Goal: Task Accomplishment & Management: Complete application form

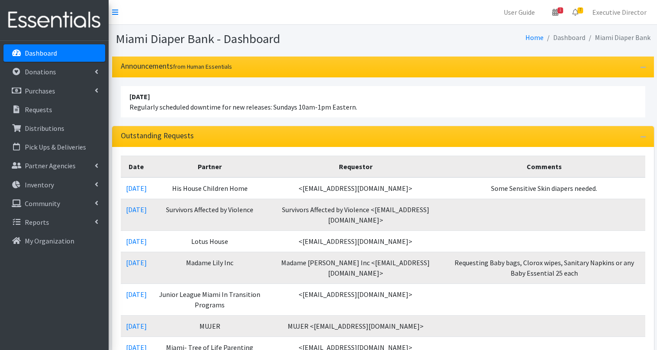
click at [65, 53] on link "Dashboard" at bounding box center [54, 52] width 102 height 17
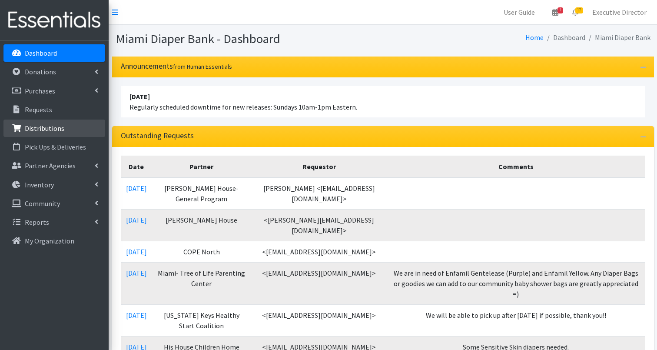
click at [47, 129] on p "Distributions" at bounding box center [45, 128] width 40 height 9
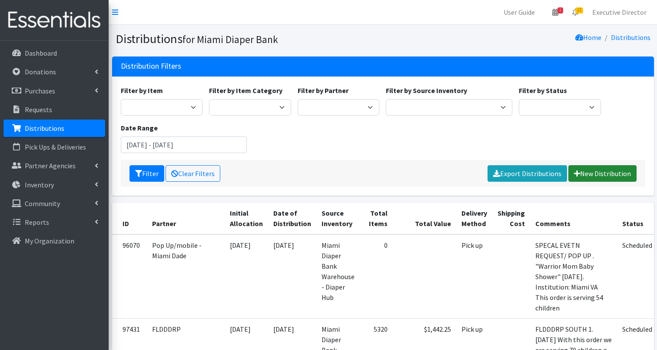
click at [601, 172] on link "New Distribution" at bounding box center [602, 173] width 68 height 17
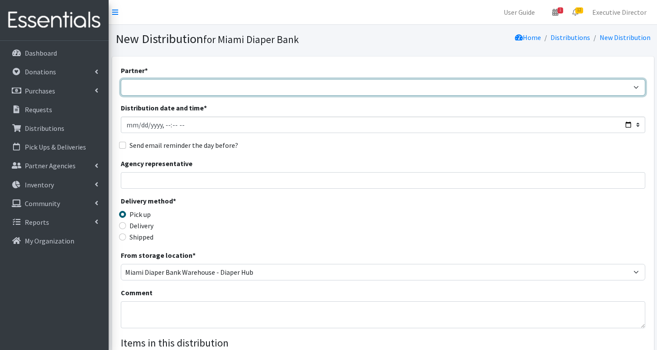
select select "2873"
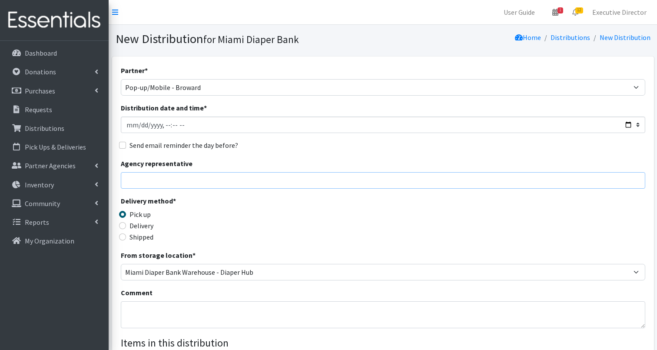
click at [158, 180] on input "Agency representative" at bounding box center [383, 180] width 524 height 17
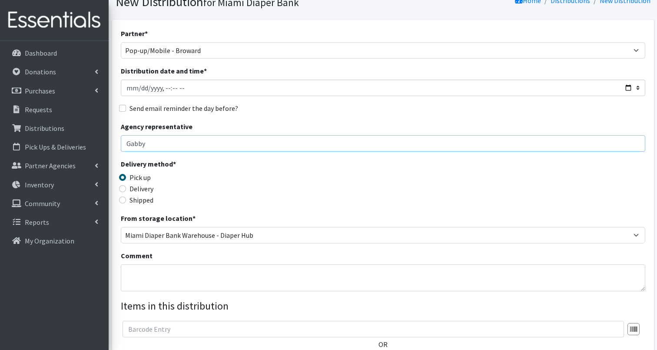
scroll to position [48, 0]
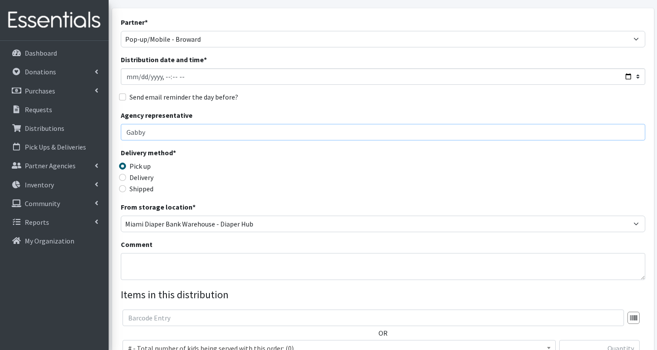
type input "Gabby"
click at [126, 258] on textarea "Comment" at bounding box center [383, 266] width 524 height 27
click at [303, 260] on textarea "Broward Healthy Start Coalition - Haitian Baby shower - 10/25/25" at bounding box center [383, 266] width 524 height 27
drag, startPoint x: 320, startPoint y: 262, endPoint x: 310, endPoint y: 264, distance: 9.4
click at [320, 262] on textarea "Broward Healthy Start Coalition - Haitian Baby shower - 10/24/25" at bounding box center [383, 266] width 524 height 27
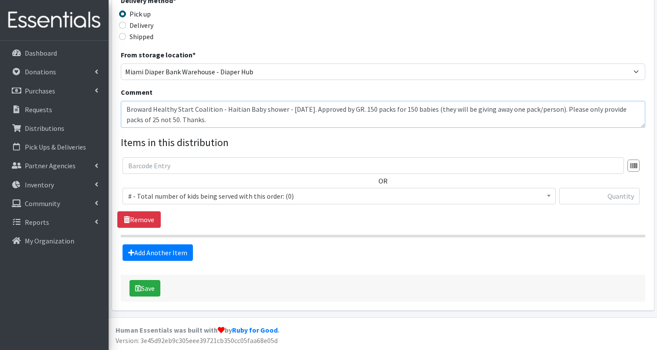
scroll to position [200, 0]
type textarea "Broward Healthy Start Coalition - Haitian Baby shower - 10/24/25. Approved by G…"
click at [189, 195] on span "# - Total number of kids being served with this order: (0)" at bounding box center [339, 196] width 422 height 12
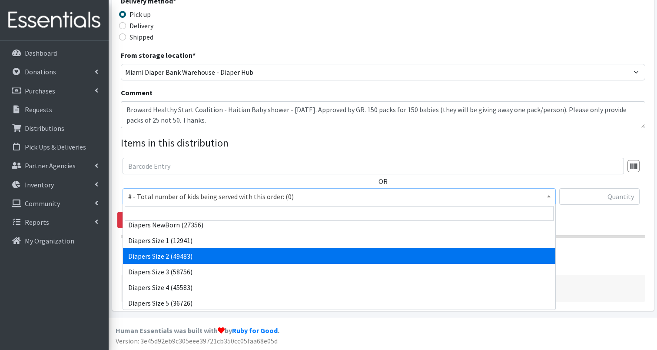
scroll to position [337, 0]
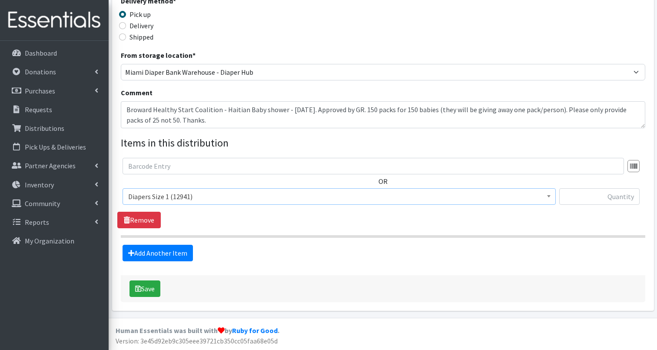
select select "2665"
click at [590, 199] on input "text" at bounding box center [599, 196] width 80 height 17
type input "500"
click at [182, 251] on link "Add Another Item" at bounding box center [157, 252] width 70 height 17
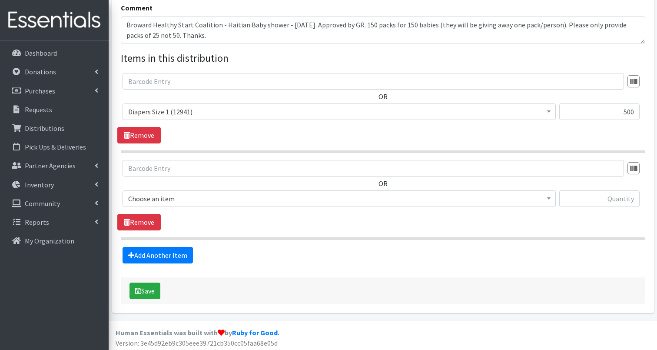
scroll to position [287, 0]
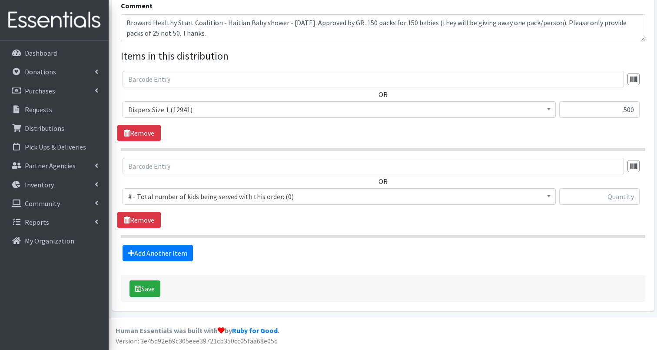
click at [192, 196] on span "# - Total number of kids being served with this order: (0)" at bounding box center [339, 196] width 422 height 12
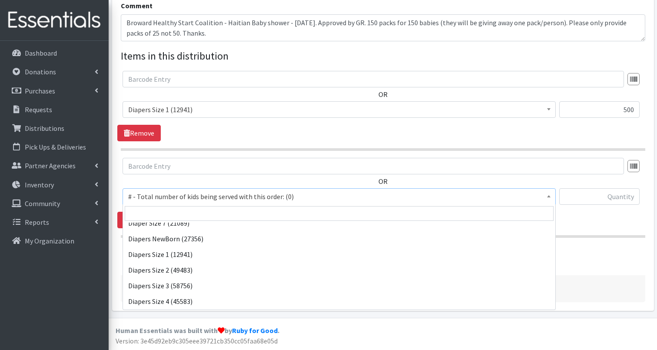
scroll to position [321, 0]
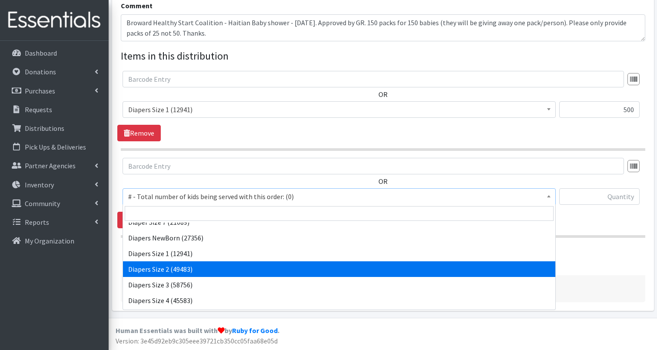
select select "2668"
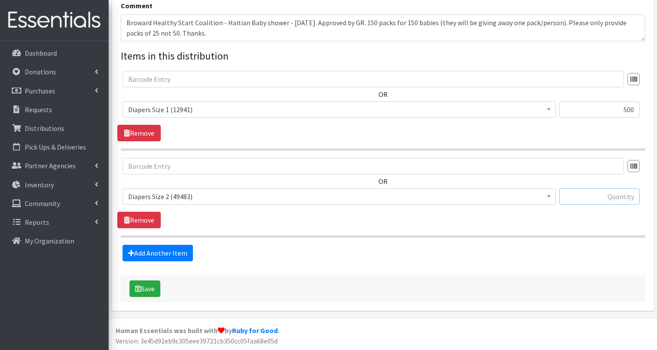
click at [598, 199] on input "text" at bounding box center [599, 196] width 80 height 17
type input "750"
click at [176, 254] on link "Add Another Item" at bounding box center [157, 252] width 70 height 17
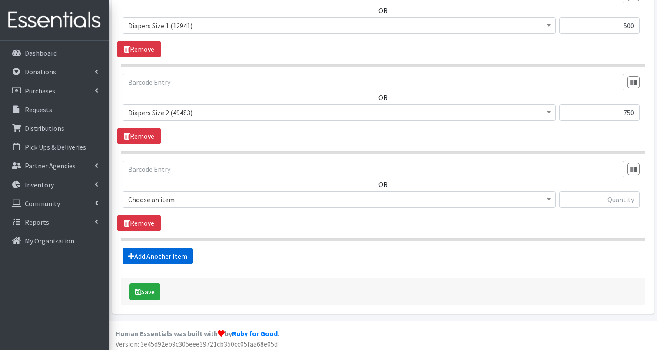
scroll to position [373, 0]
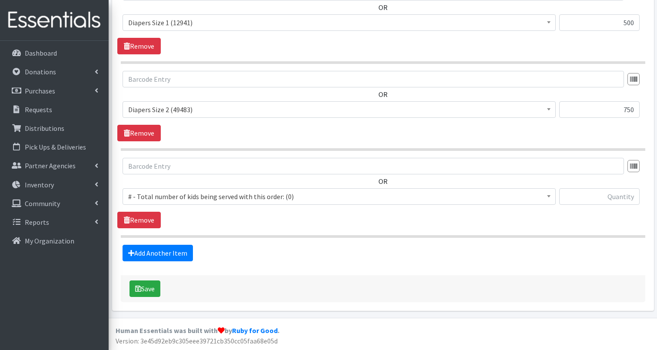
click at [195, 196] on span "# - Total number of kids being served with this order: (0)" at bounding box center [339, 196] width 422 height 12
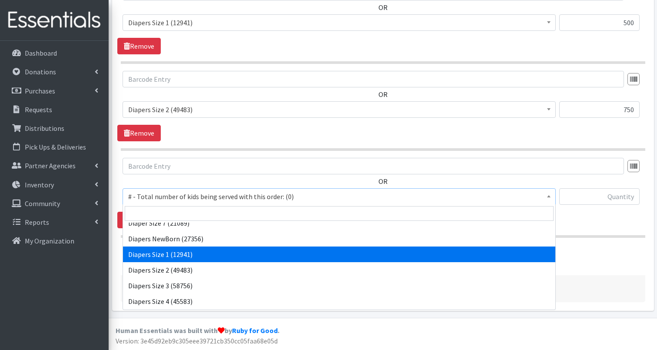
scroll to position [338, 0]
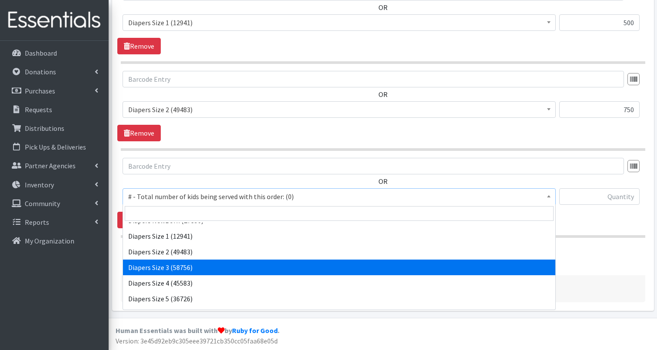
select select "2655"
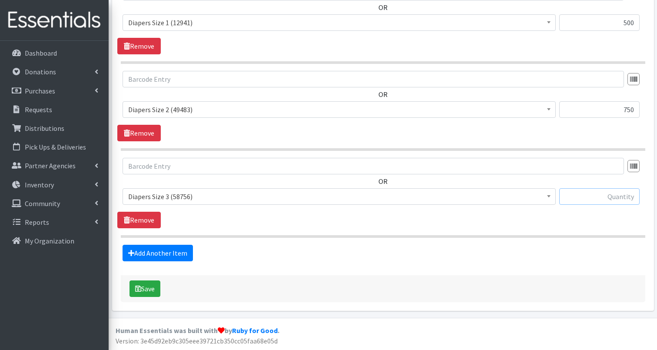
click at [609, 196] on input "text" at bounding box center [599, 196] width 80 height 17
type input "750"
click at [186, 254] on link "Add Another Item" at bounding box center [157, 252] width 70 height 17
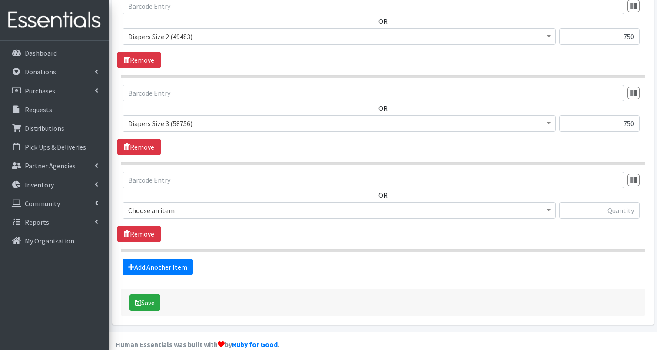
scroll to position [460, 0]
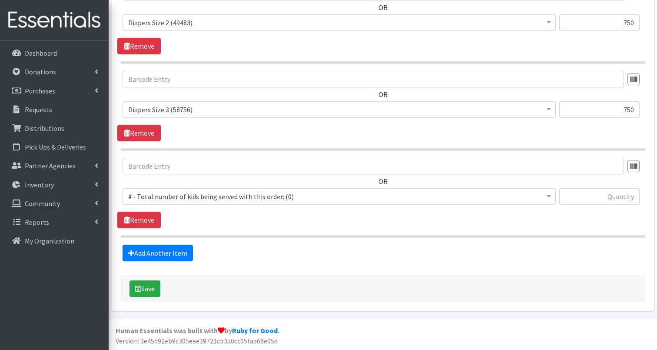
click at [207, 197] on span "# - Total number of kids being served with this order: (0)" at bounding box center [339, 196] width 422 height 12
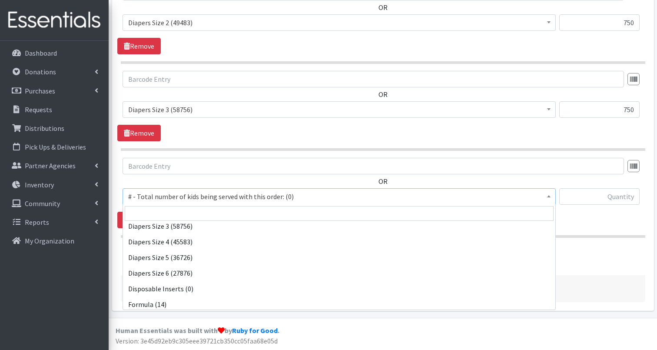
scroll to position [375, 0]
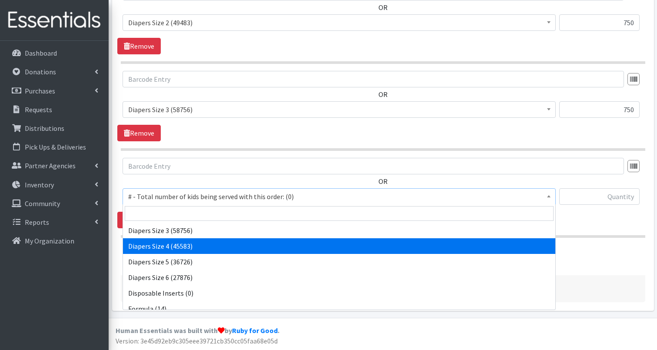
select select "2661"
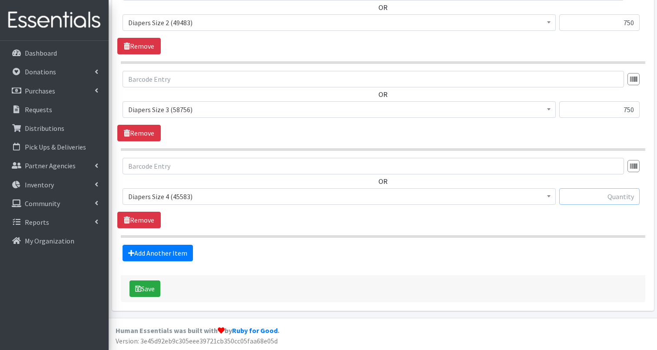
click at [599, 201] on input "text" at bounding box center [599, 196] width 80 height 17
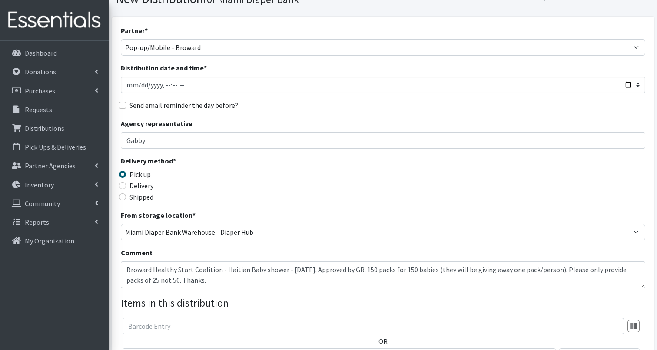
scroll to position [57, 0]
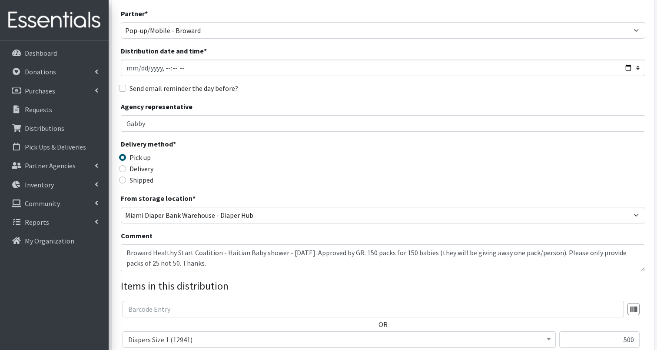
type input "1750"
click at [196, 264] on textarea "Broward Healthy Start Coalition - Haitian Baby shower - 10/24/25. Approved by G…" at bounding box center [383, 257] width 524 height 27
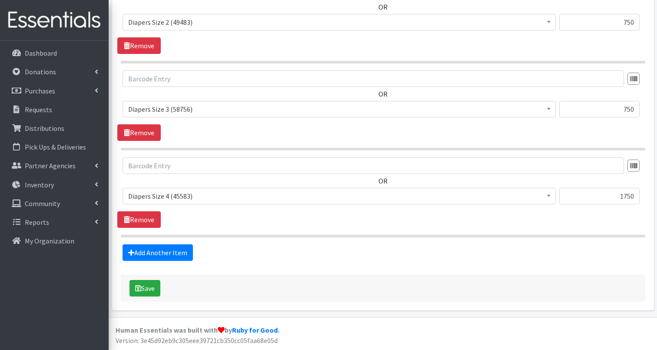
scroll to position [460, 0]
type textarea "Broward Healthy Start Coalition - Haitian Baby shower - 10/24/25. Approved by G…"
click at [149, 287] on button "Save" at bounding box center [144, 288] width 31 height 17
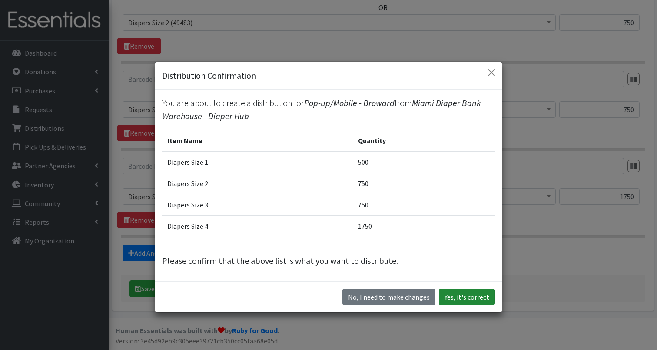
click at [474, 296] on button "Yes, it's correct" at bounding box center [467, 296] width 56 height 17
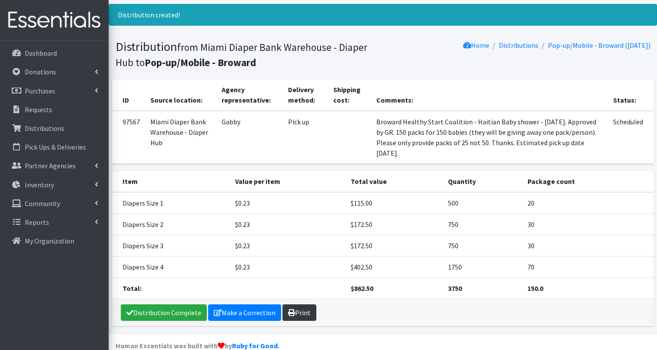
scroll to position [50, 0]
click at [300, 304] on link "Print" at bounding box center [299, 312] width 34 height 17
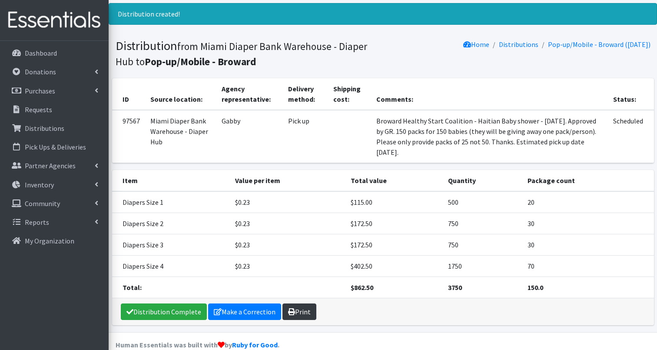
click at [294, 304] on link "Print" at bounding box center [299, 311] width 34 height 17
